Goal: Find specific page/section: Find specific page/section

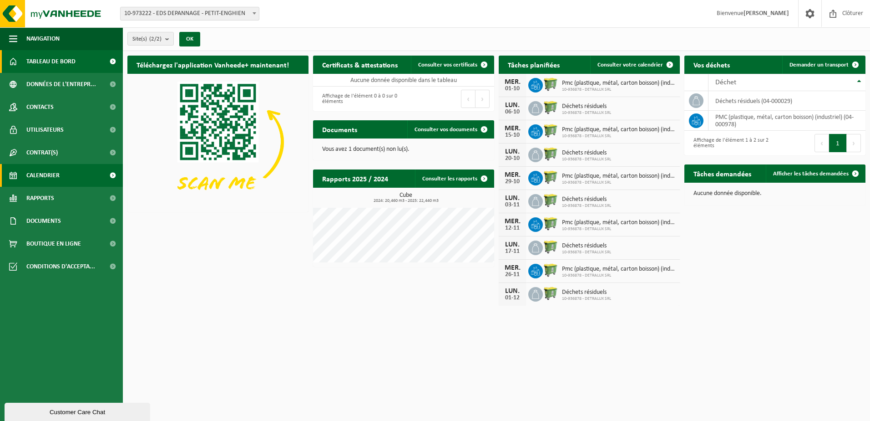
click at [58, 177] on span "Calendrier" at bounding box center [42, 175] width 33 height 23
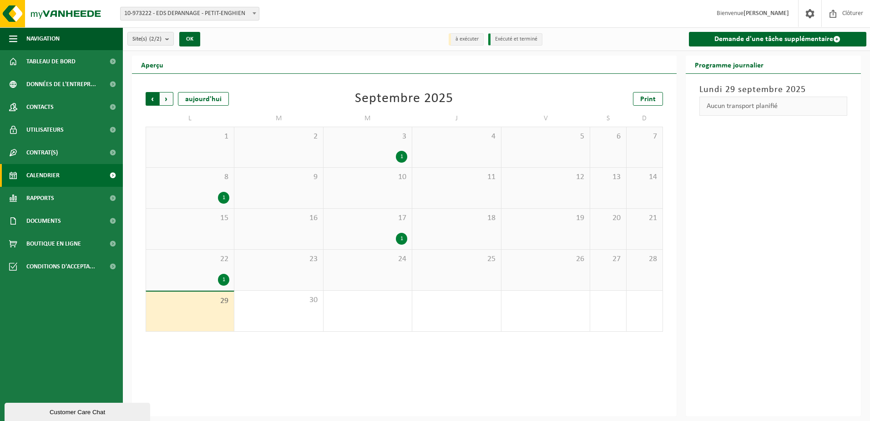
click at [169, 101] on span "Suivant" at bounding box center [167, 99] width 14 height 14
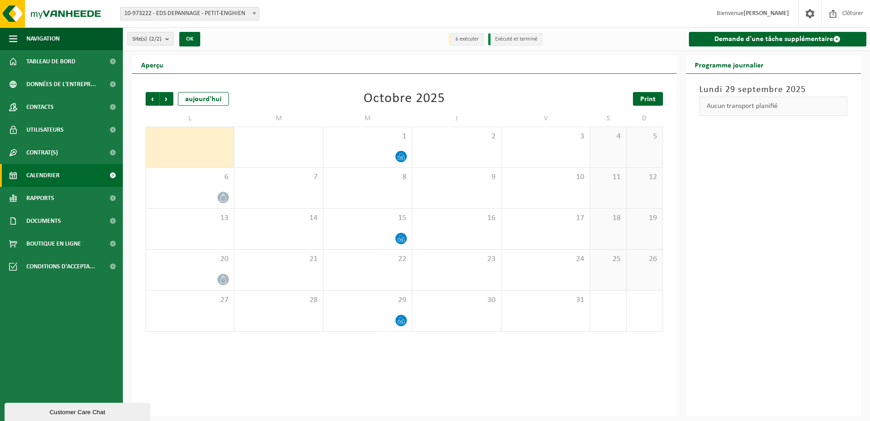
click at [639, 98] on link "Print" at bounding box center [648, 99] width 30 height 14
click at [166, 101] on span "Suivant" at bounding box center [167, 99] width 14 height 14
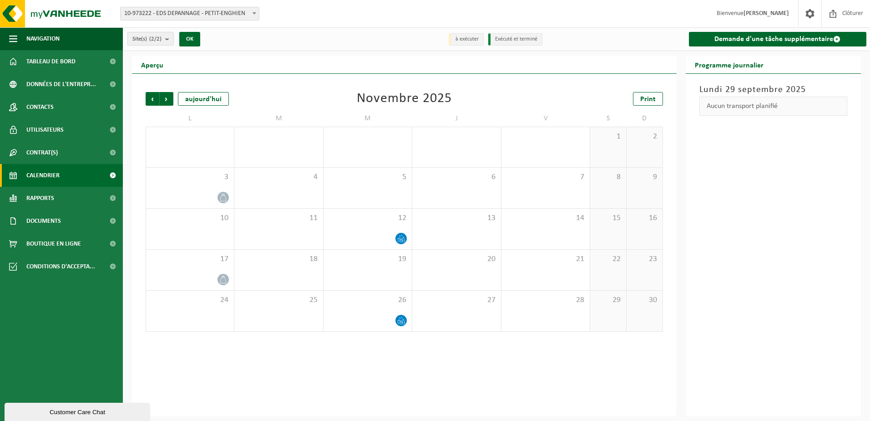
click at [657, 90] on div "Précédent Suivant [DATE] [DATE] Print L M M J V S D 27 28 29 30 31 1 2 3 4 5 6 …" at bounding box center [404, 212] width 527 height 258
click at [656, 97] on link "Print" at bounding box center [648, 99] width 30 height 14
